Goal: Find specific page/section: Find specific page/section

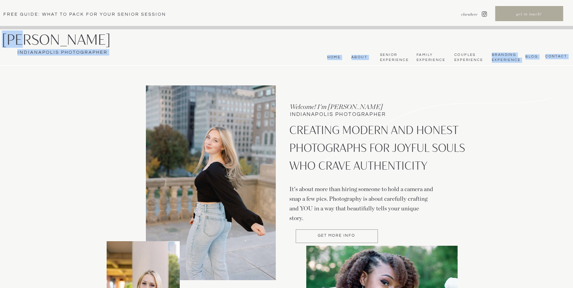
drag, startPoint x: 130, startPoint y: 44, endPoint x: 31, endPoint y: 38, distance: 99.9
drag, startPoint x: 31, startPoint y: 38, endPoint x: 92, endPoint y: 37, distance: 60.7
click at [92, 37] on h2 "[PERSON_NAME]" at bounding box center [65, 40] width 127 height 16
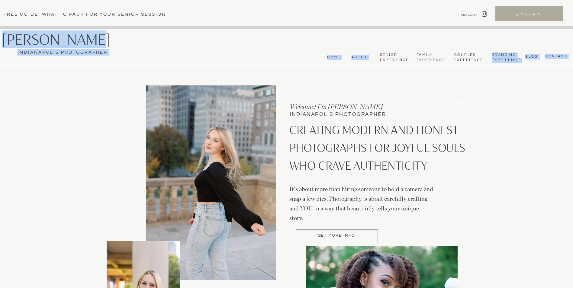
drag, startPoint x: 0, startPoint y: 36, endPoint x: 106, endPoint y: 44, distance: 106.0
click at [127, 41] on h2 "[PERSON_NAME]" at bounding box center [65, 40] width 127 height 16
drag, startPoint x: 135, startPoint y: 41, endPoint x: 125, endPoint y: 39, distance: 10.5
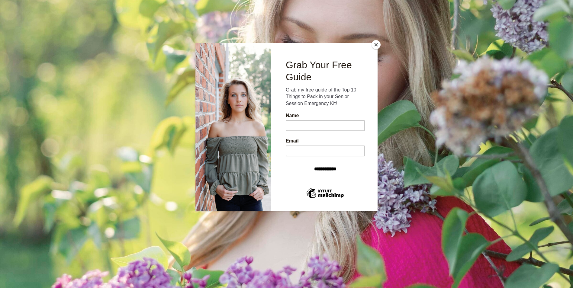
scroll to position [1286, 0]
